Goal: Find specific page/section: Find specific page/section

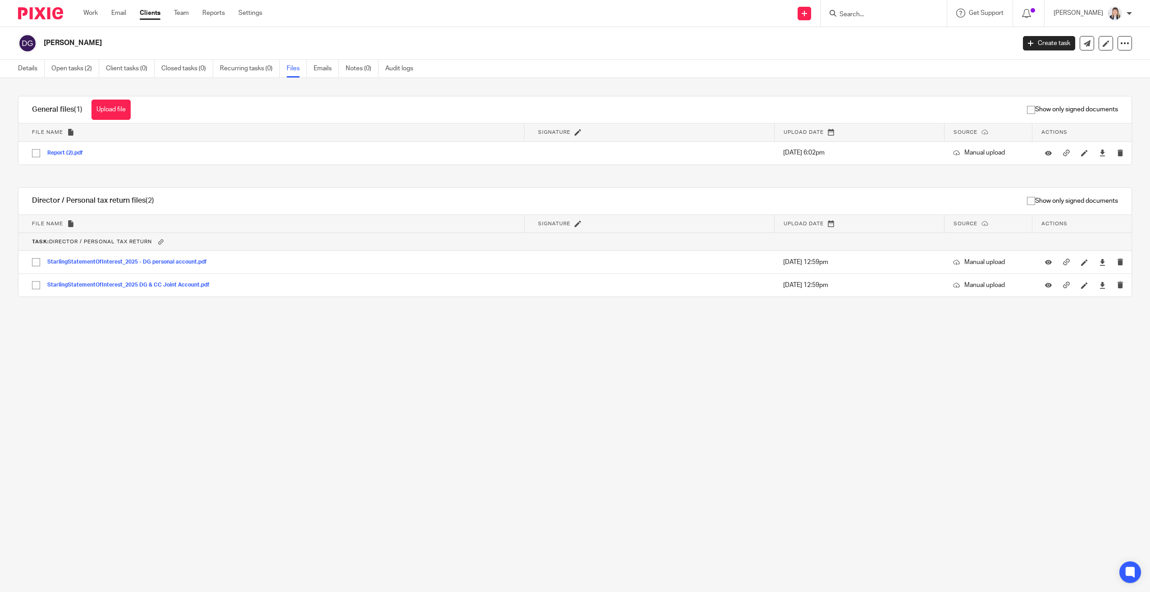
click at [883, 15] on input "Search" at bounding box center [879, 15] width 81 height 8
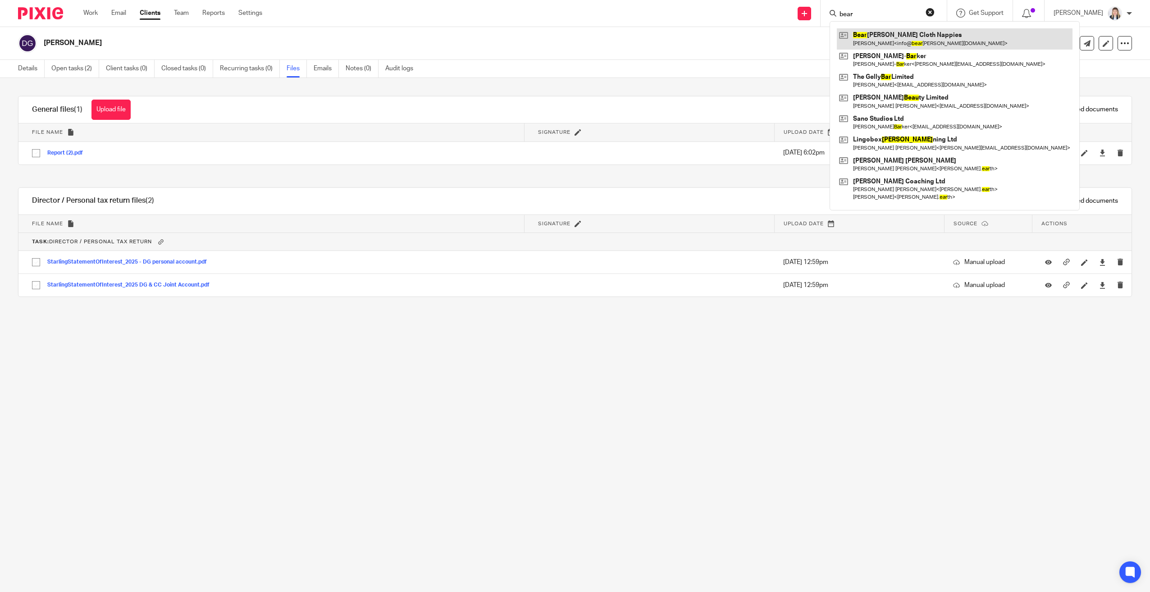
type input "bear"
click at [925, 48] on link at bounding box center [955, 38] width 236 height 21
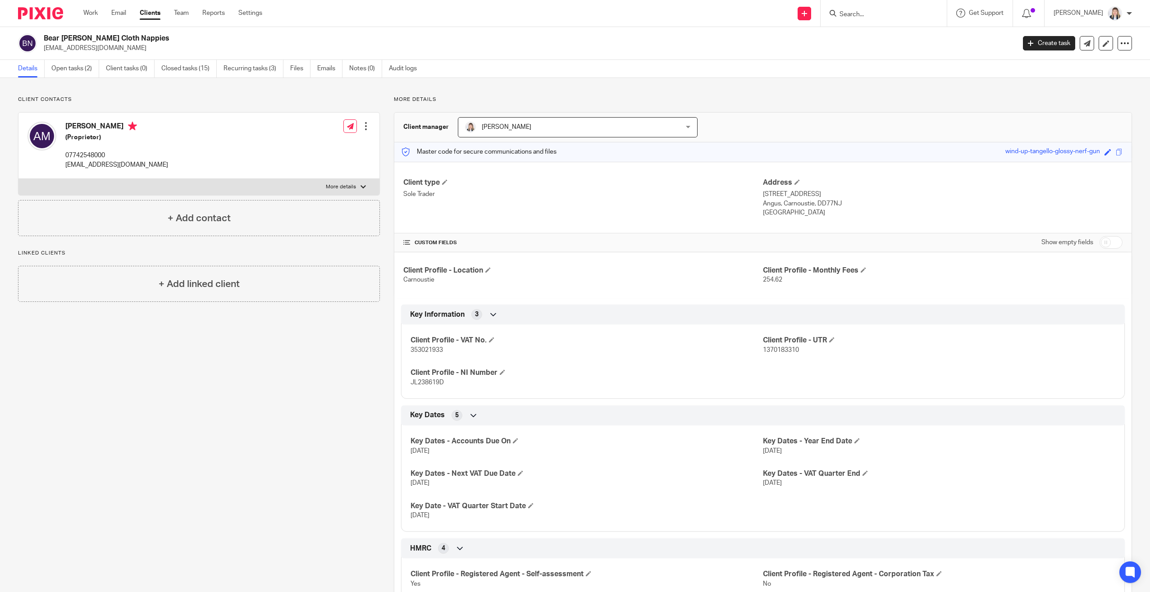
click at [837, 21] on div at bounding box center [884, 13] width 126 height 27
click at [857, 13] on input "Search" at bounding box center [879, 15] width 81 height 8
type input "amy"
click at [892, 43] on link at bounding box center [919, 38] width 164 height 21
click at [894, 43] on link at bounding box center [919, 38] width 164 height 21
